Goal: Task Accomplishment & Management: Manage account settings

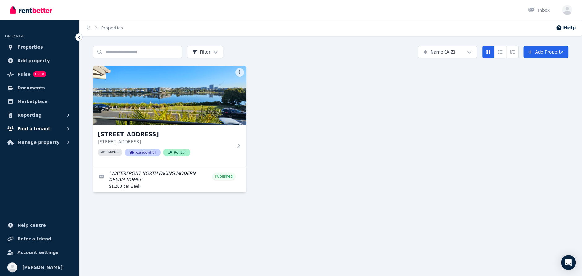
click at [42, 129] on span "Find a tenant" at bounding box center [33, 128] width 33 height 7
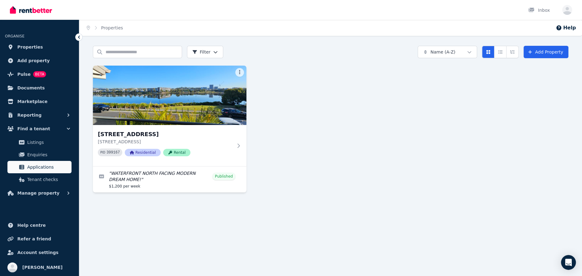
click at [36, 167] on span "Applications" at bounding box center [48, 166] width 42 height 7
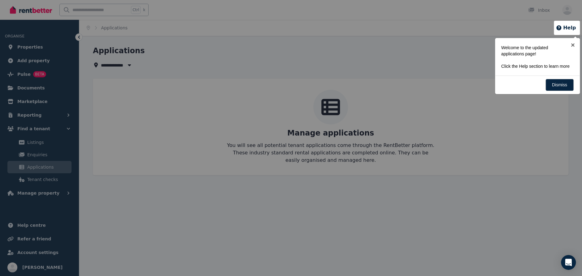
click at [34, 87] on div at bounding box center [291, 138] width 582 height 276
click at [32, 87] on div at bounding box center [291, 138] width 582 height 276
click at [80, 37] on div at bounding box center [291, 138] width 582 height 276
click at [555, 85] on link "Dismiss" at bounding box center [559, 85] width 28 height 12
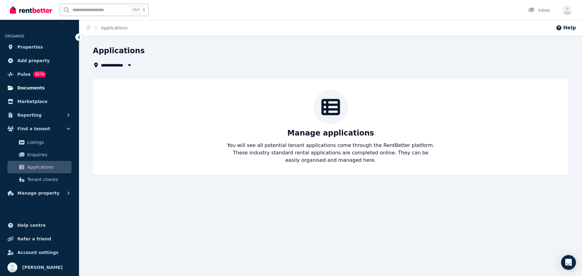
click at [28, 89] on span "Documents" at bounding box center [31, 87] width 28 height 7
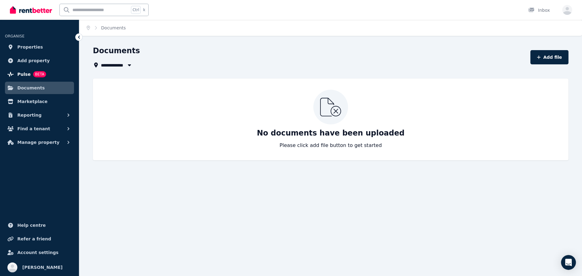
click at [22, 72] on span "Pulse" at bounding box center [23, 74] width 13 height 7
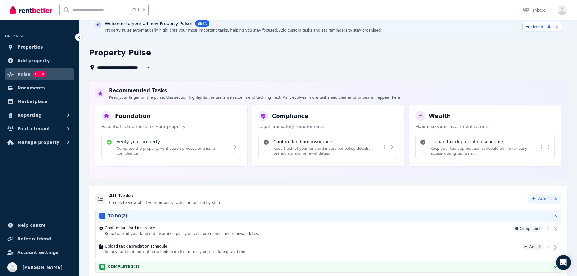
scroll to position [32, 0]
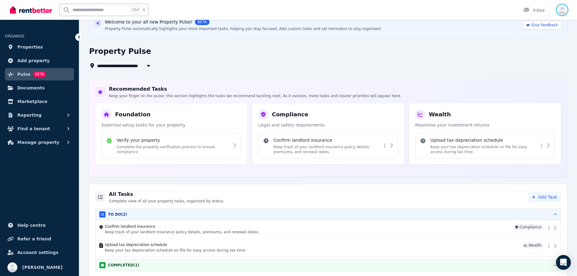
click at [561, 11] on icon "button" at bounding box center [562, 11] width 10 height 8
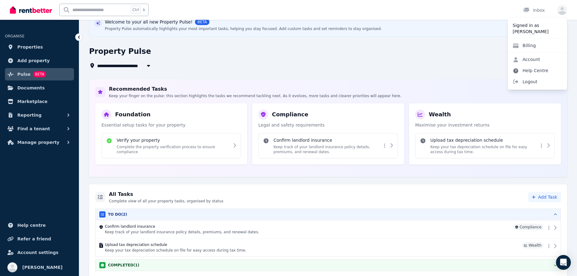
click at [542, 69] on link "Help Centre" at bounding box center [530, 70] width 45 height 11
click at [526, 71] on link "Help Centre" at bounding box center [530, 70] width 45 height 11
click at [21, 10] on img at bounding box center [31, 9] width 42 height 9
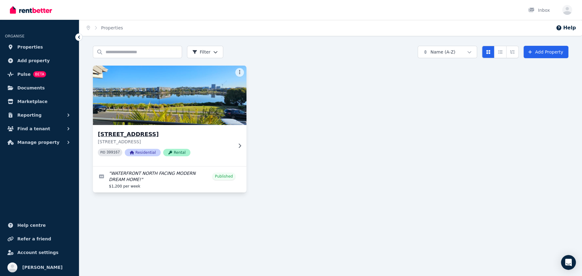
click at [171, 87] on img at bounding box center [169, 95] width 161 height 63
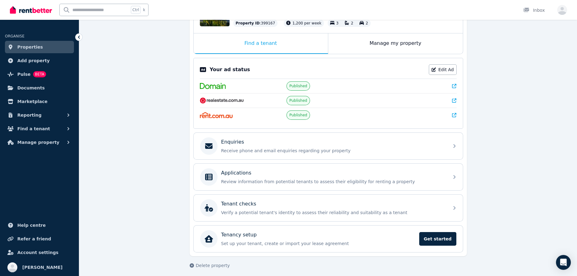
scroll to position [89, 0]
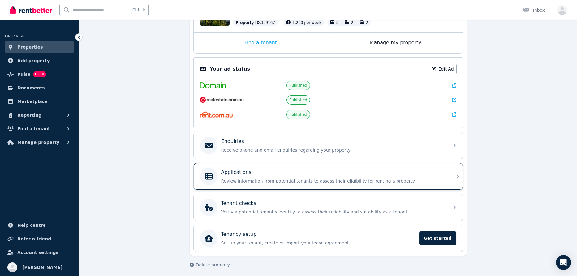
click at [262, 169] on div "Applications" at bounding box center [333, 172] width 224 height 7
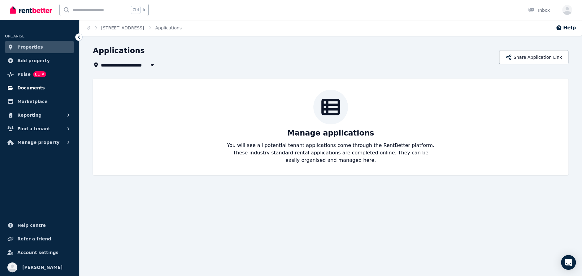
click at [21, 89] on span "Documents" at bounding box center [31, 87] width 28 height 7
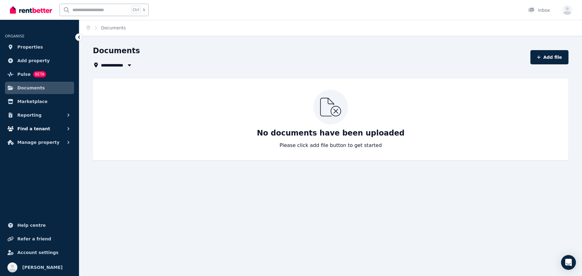
click at [34, 130] on span "Find a tenant" at bounding box center [33, 128] width 33 height 7
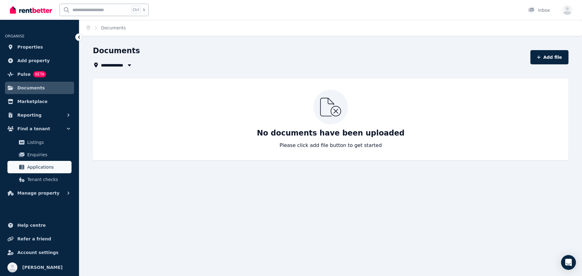
click at [37, 169] on span "Applications" at bounding box center [48, 166] width 42 height 7
